Goal: Task Accomplishment & Management: Complete application form

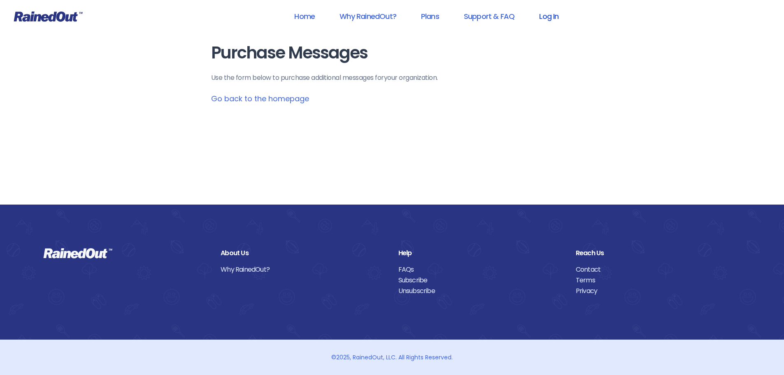
click at [554, 15] on link "Log In" at bounding box center [548, 16] width 41 height 19
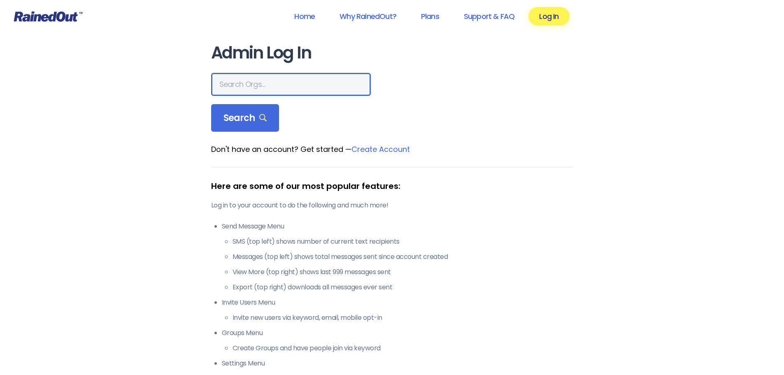
click at [255, 85] on input "text" at bounding box center [291, 84] width 160 height 23
type input "city of [GEOGRAPHIC_DATA] rec"
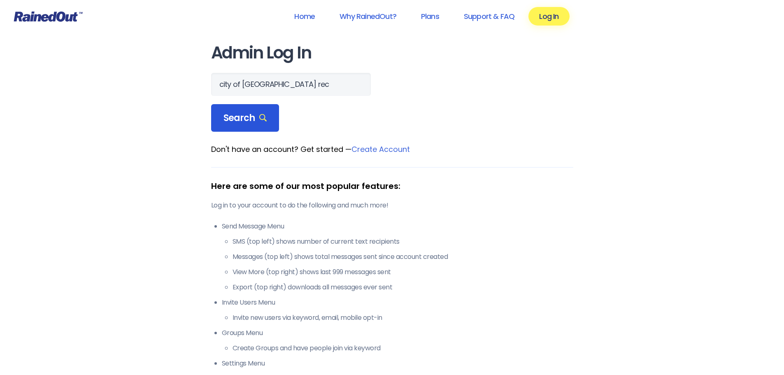
click at [252, 113] on span "Search" at bounding box center [245, 118] width 44 height 12
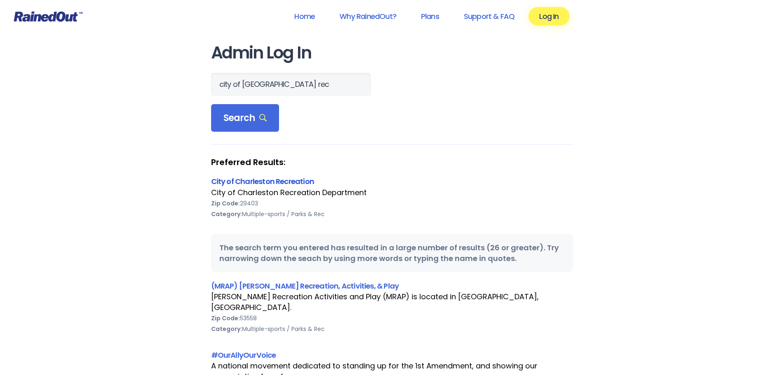
click at [285, 179] on link "City of Charleston Recreation" at bounding box center [262, 181] width 103 height 10
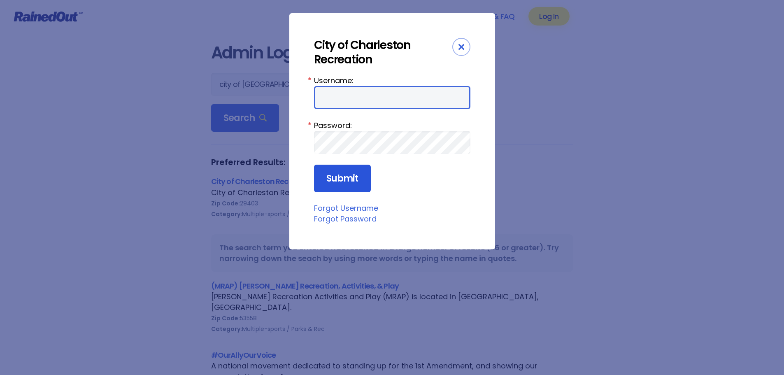
type input "Maybank"
click at [355, 181] on input "Submit" at bounding box center [342, 179] width 57 height 28
click at [348, 181] on input "Submit" at bounding box center [342, 179] width 57 height 28
